Goal: Task Accomplishment & Management: Use online tool/utility

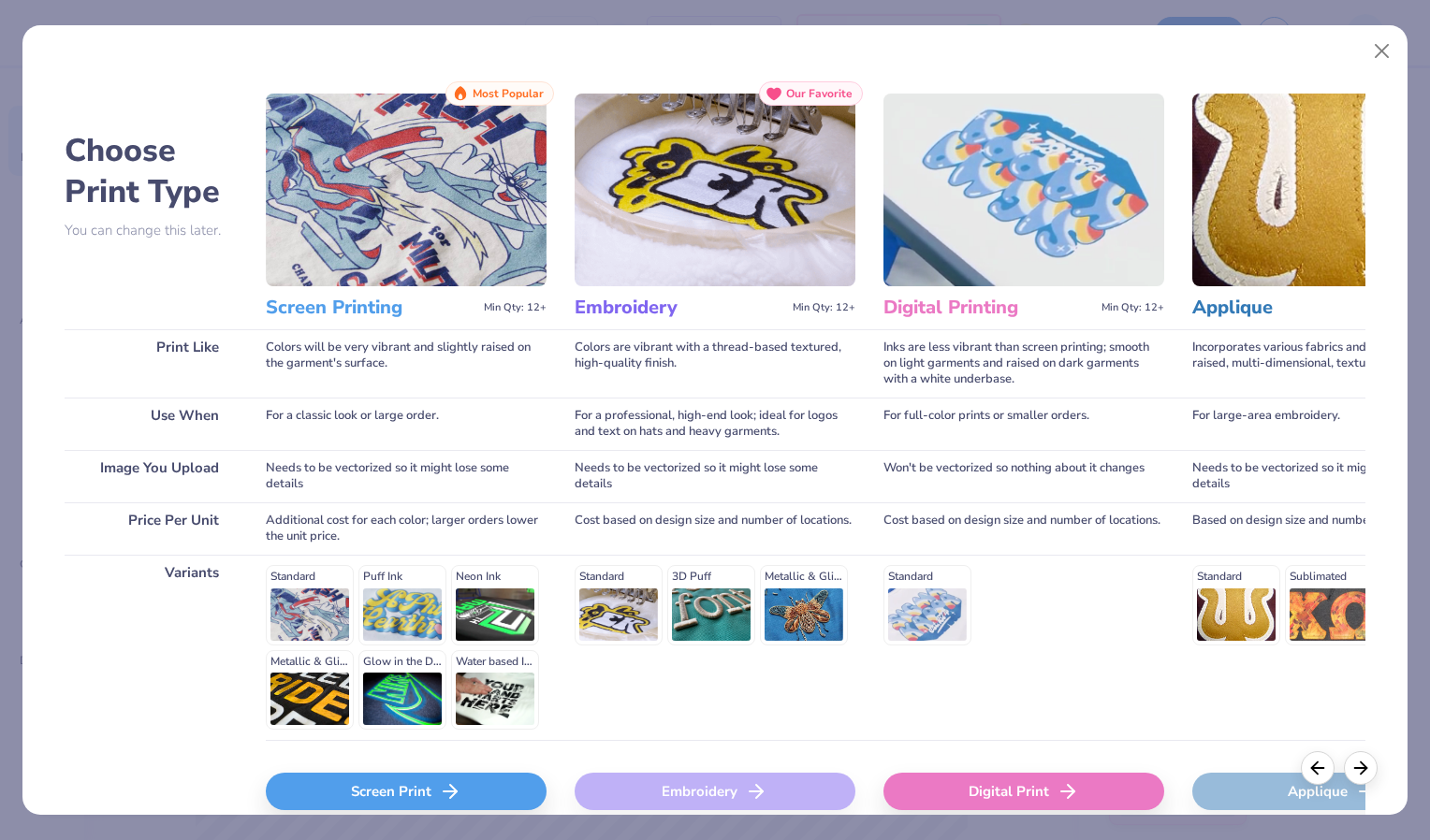
scroll to position [16, 0]
click at [400, 780] on div "Screen Print" at bounding box center [406, 792] width 281 height 37
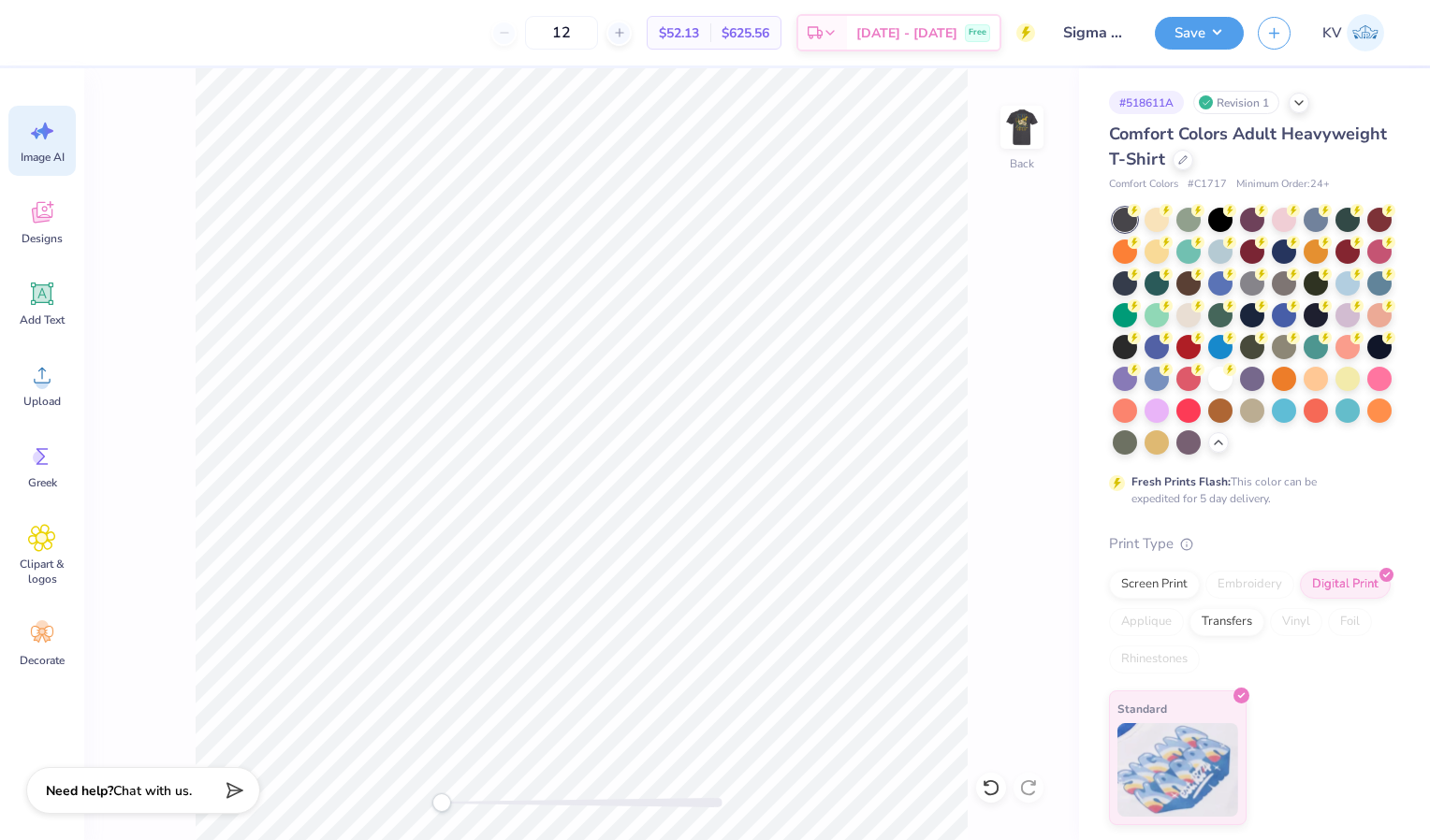
scroll to position [0, 0]
click at [1026, 116] on img at bounding box center [1022, 127] width 75 height 75
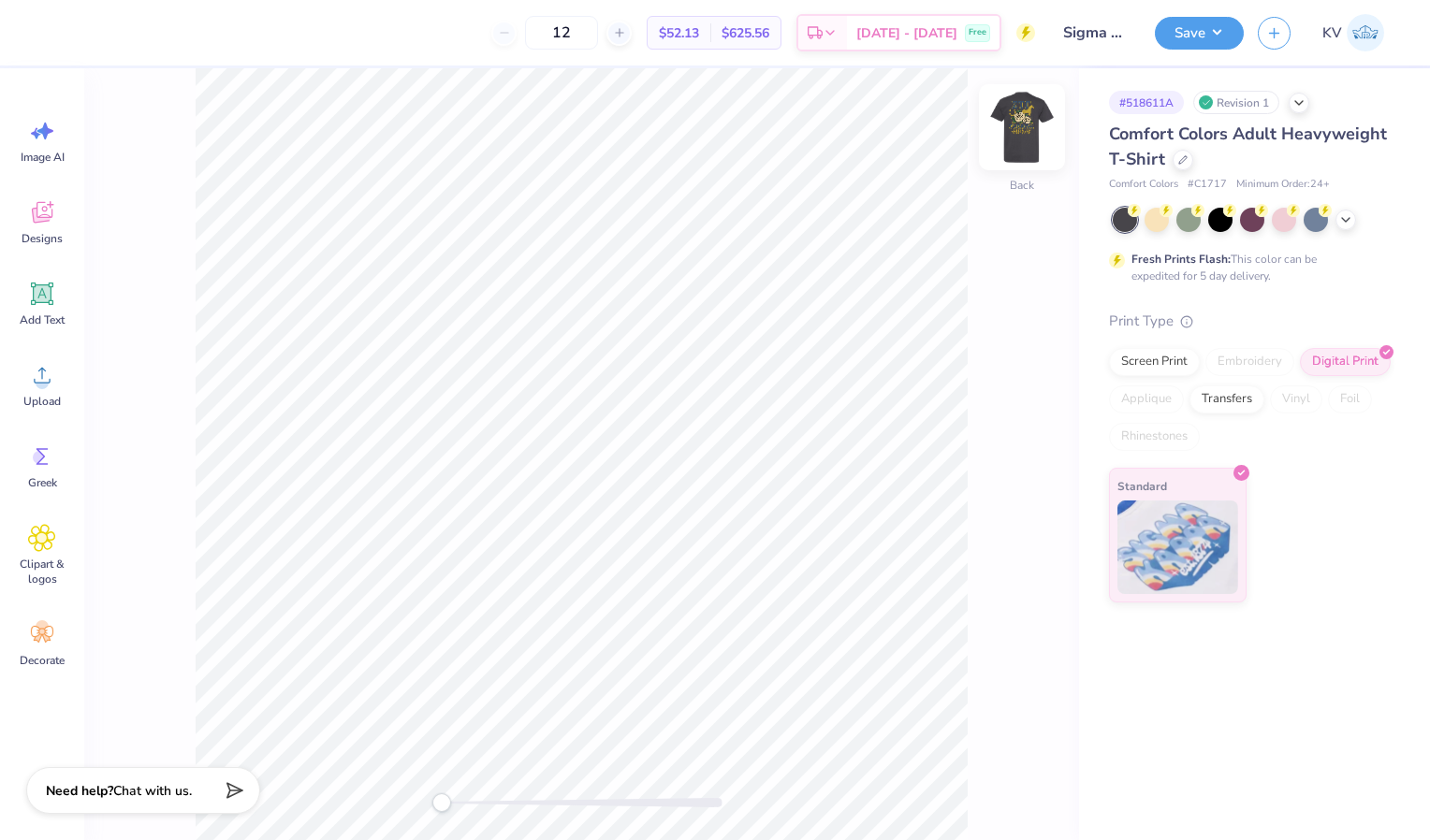
click at [1020, 120] on img at bounding box center [1022, 127] width 75 height 75
